Goal: Task Accomplishment & Management: Manage account settings

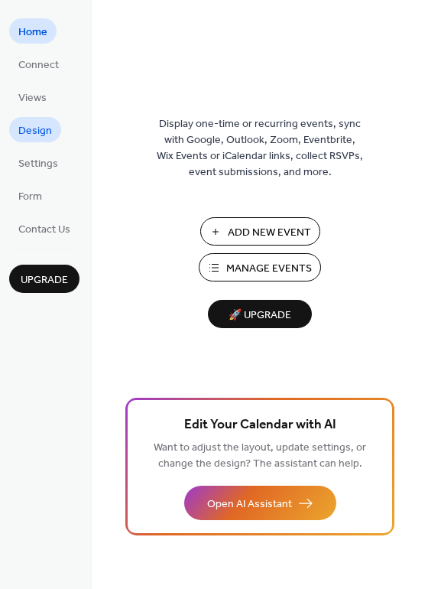
click at [41, 134] on span "Design" at bounding box center [35, 131] width 34 height 16
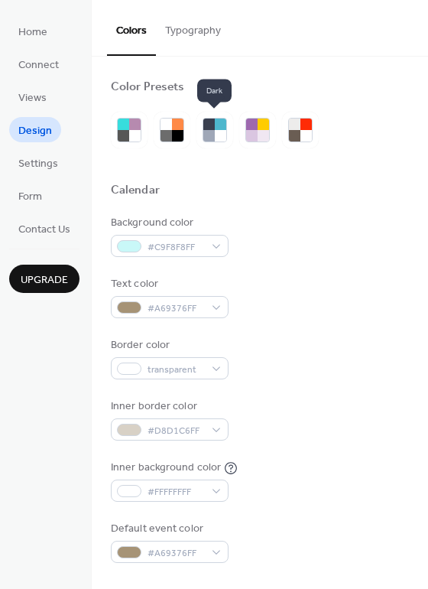
click at [217, 130] on div at bounding box center [220, 135] width 11 height 11
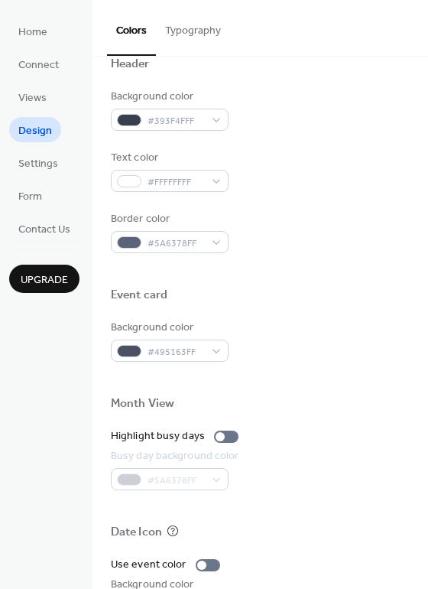
scroll to position [542, 0]
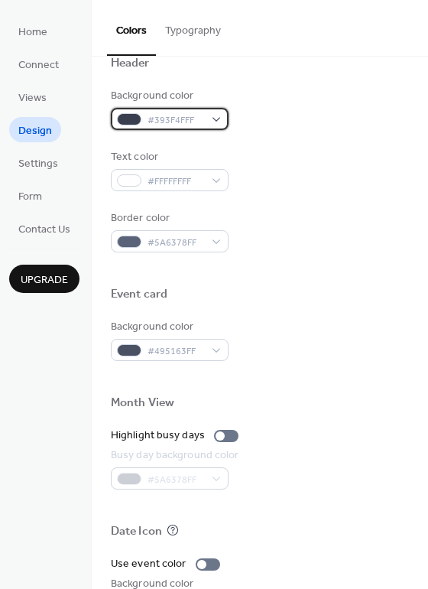
click at [212, 115] on div "#393F4FFF" at bounding box center [170, 119] width 118 height 22
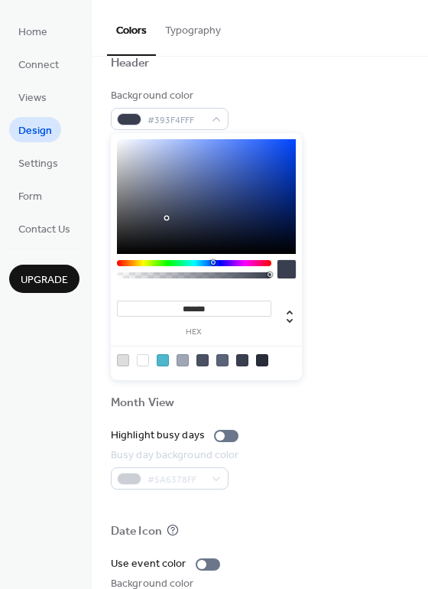
type input "**"
click at [143, 275] on div at bounding box center [194, 275] width 150 height 6
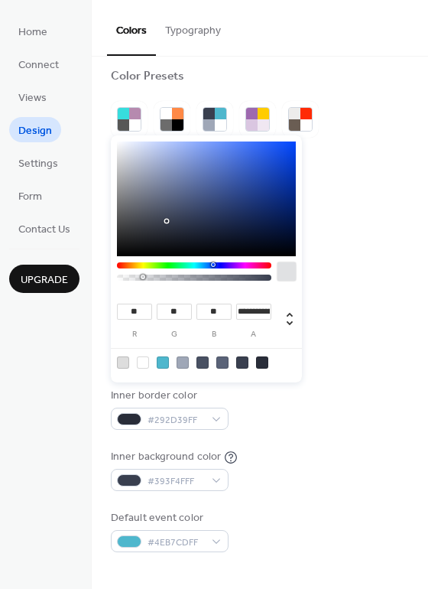
scroll to position [0, 0]
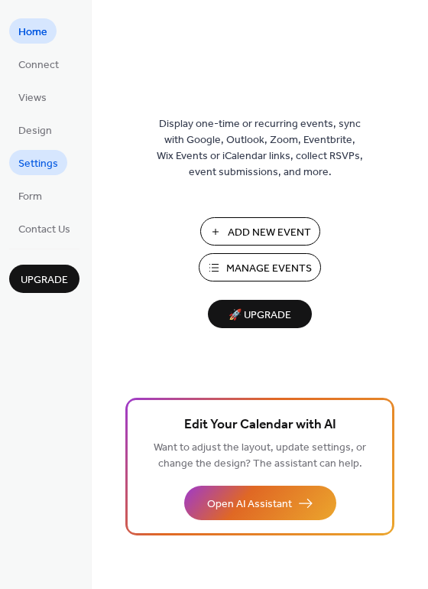
click at [47, 165] on span "Settings" at bounding box center [38, 164] width 40 height 16
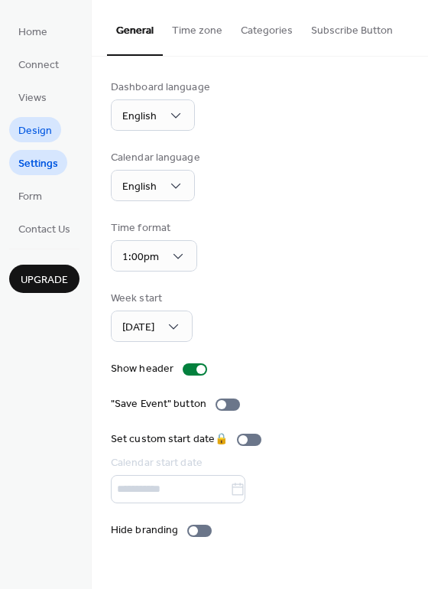
click at [31, 133] on span "Design" at bounding box center [35, 131] width 34 height 16
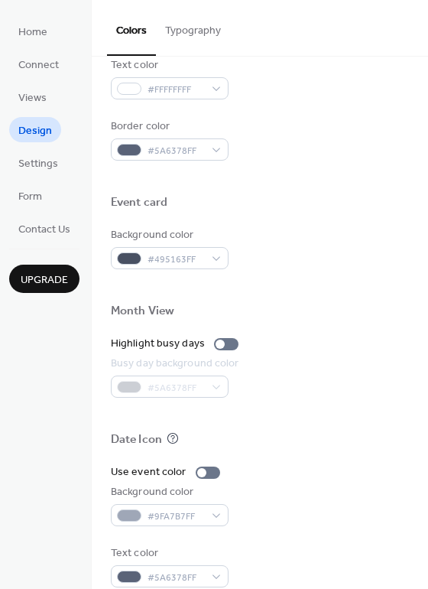
scroll to position [634, 0]
click at [417, 188] on div "Color Presets Calendar Background color #5A6378FF Text color #9FA7B7FF Border c…" at bounding box center [260, 15] width 337 height 1187
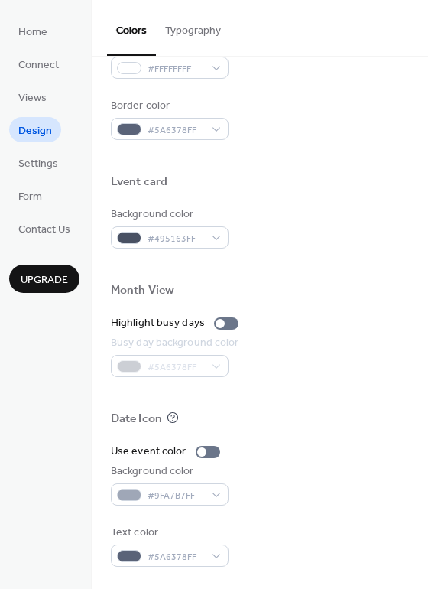
click at [351, 203] on div at bounding box center [260, 200] width 298 height 12
click at [195, 31] on button "Typography" at bounding box center [193, 27] width 74 height 54
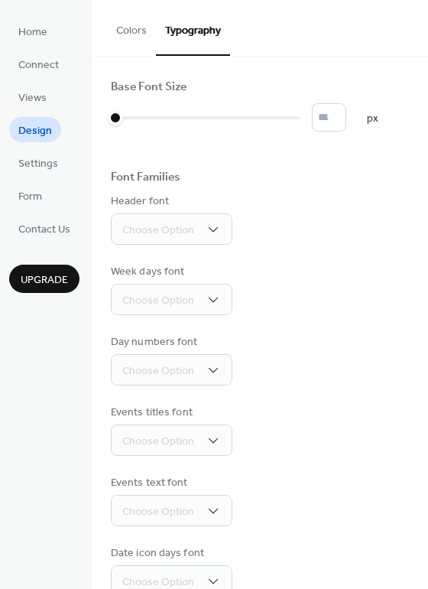
click at [135, 24] on button "Colors" at bounding box center [131, 27] width 49 height 54
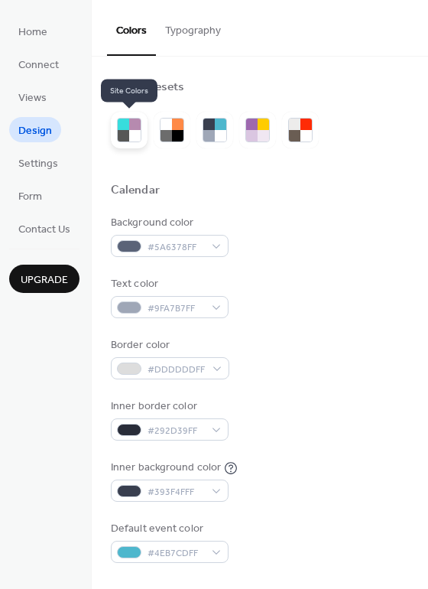
click at [130, 134] on div at bounding box center [134, 135] width 11 height 11
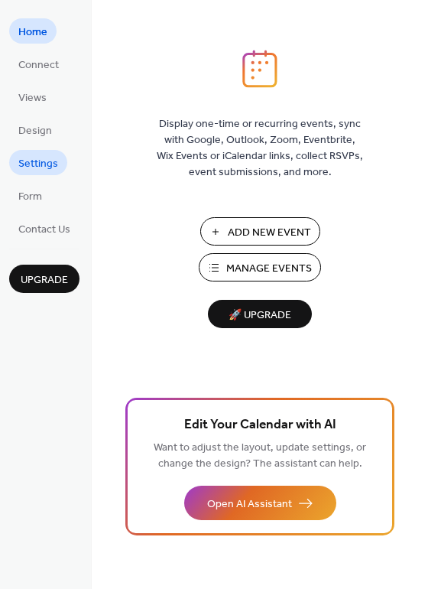
click at [42, 162] on span "Settings" at bounding box center [38, 164] width 40 height 16
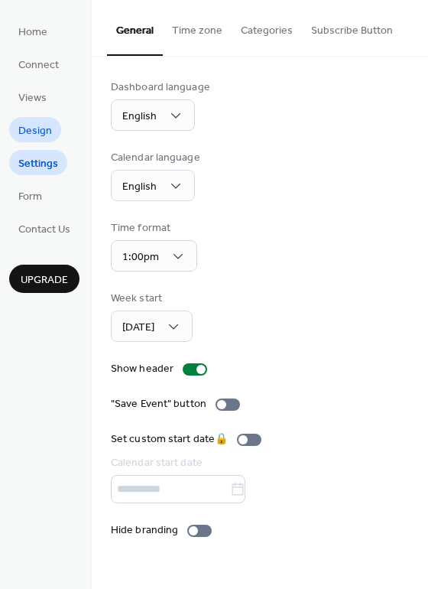
click at [53, 129] on link "Design" at bounding box center [35, 129] width 52 height 25
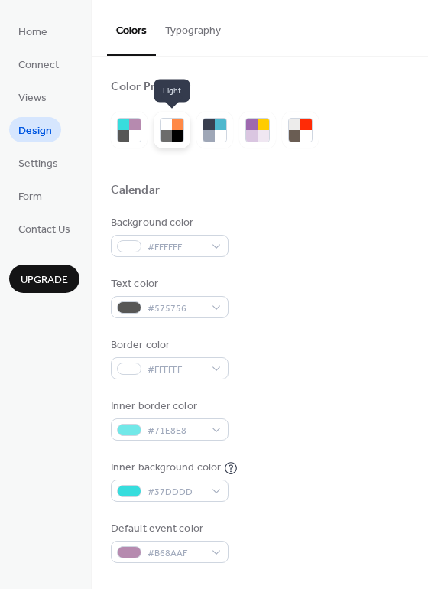
click at [164, 135] on div at bounding box center [166, 135] width 11 height 11
